Goal: Task Accomplishment & Management: Use online tool/utility

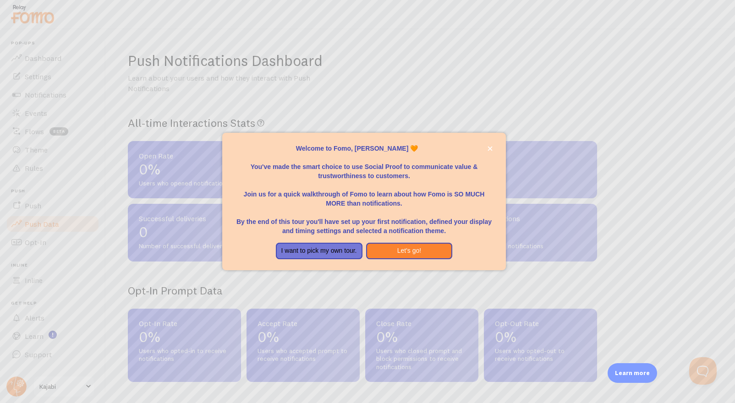
scroll to position [341, 0]
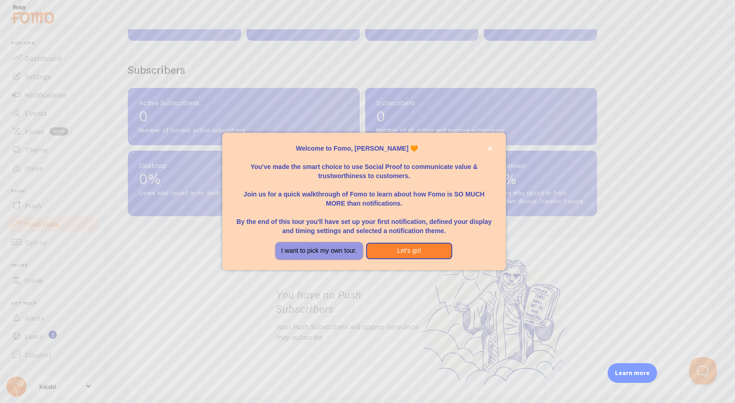
click at [312, 255] on button "I want to pick my own tour." at bounding box center [319, 251] width 87 height 16
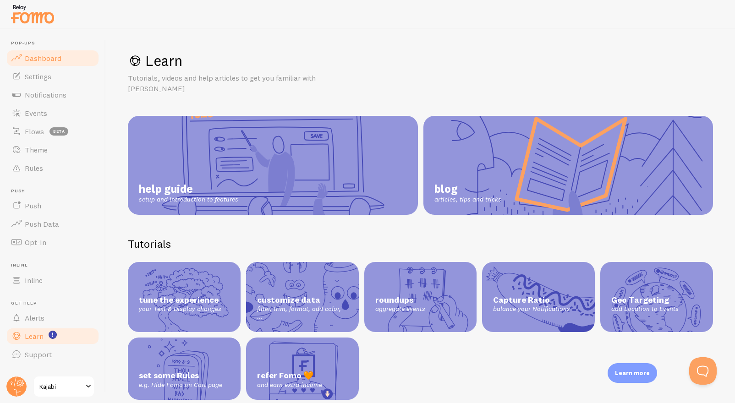
click at [51, 57] on span "Dashboard" at bounding box center [43, 58] width 37 height 9
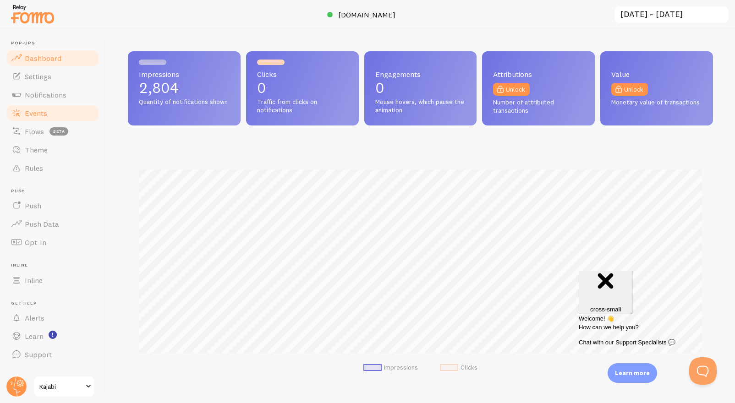
click at [56, 112] on link "Events" at bounding box center [52, 113] width 94 height 18
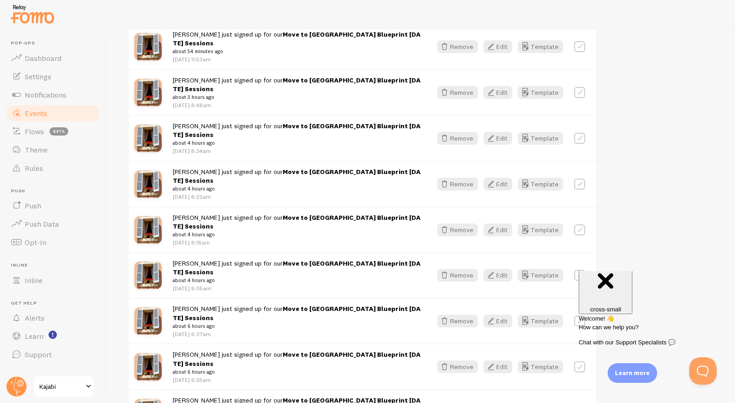
scroll to position [298, 0]
